Goal: Information Seeking & Learning: Stay updated

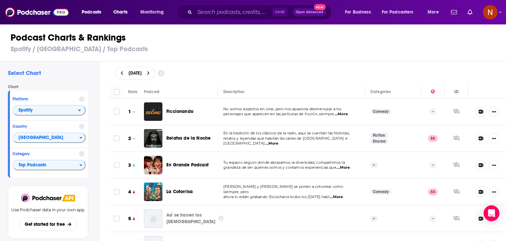
click at [121, 72] on icon at bounding box center [122, 73] width 2 height 4
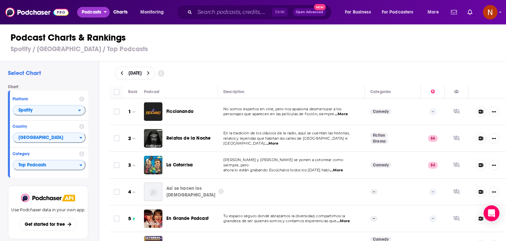
click at [101, 12] on span "Podcasts" at bounding box center [91, 12] width 19 height 9
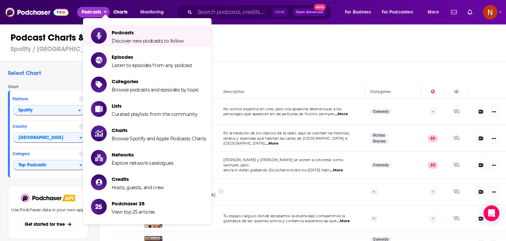
click at [233, 50] on h3 "Spotify / [GEOGRAPHIC_DATA] / Top Podcasts" at bounding box center [256, 49] width 491 height 8
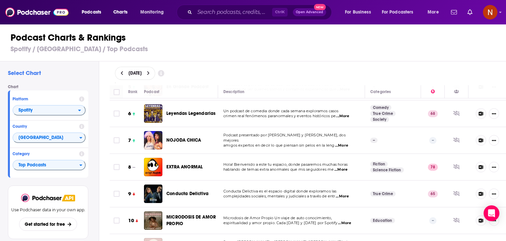
scroll to position [131, 0]
click at [121, 73] on icon at bounding box center [122, 73] width 2 height 4
